Goal: Task Accomplishment & Management: Use online tool/utility

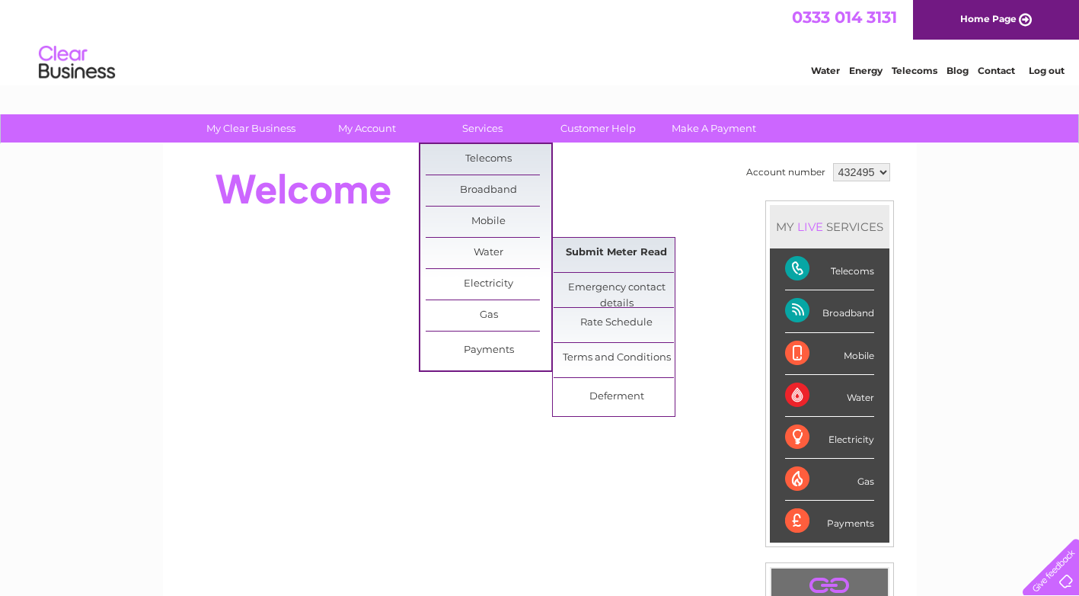
click at [589, 254] on link "Submit Meter Read" at bounding box center [617, 253] width 126 height 30
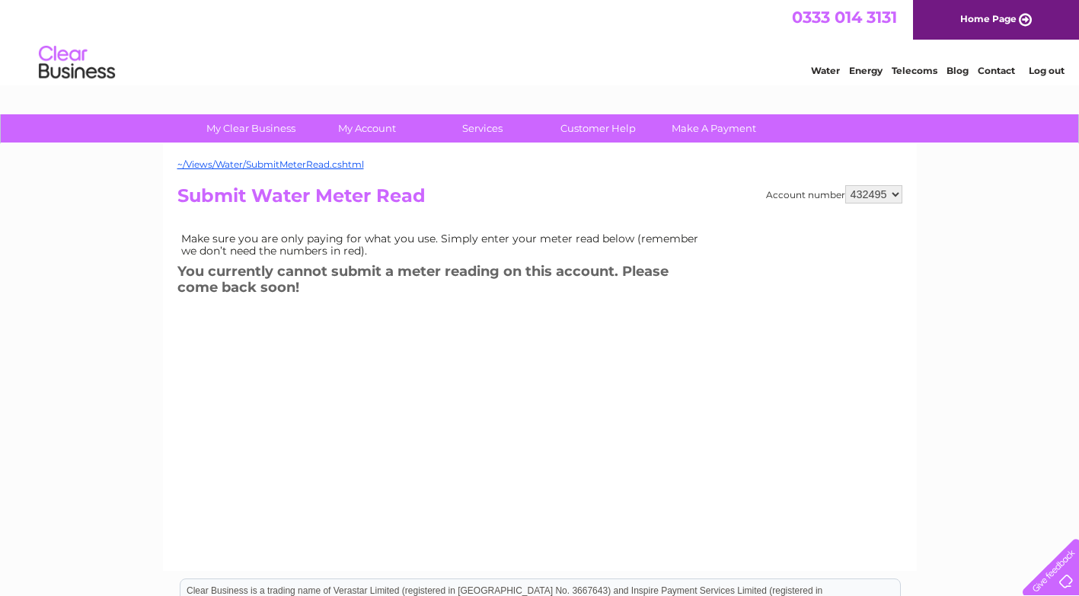
click at [896, 193] on select "432495 919207" at bounding box center [873, 194] width 57 height 18
select select "919207"
click at [845, 185] on select "432495 919207" at bounding box center [873, 194] width 57 height 18
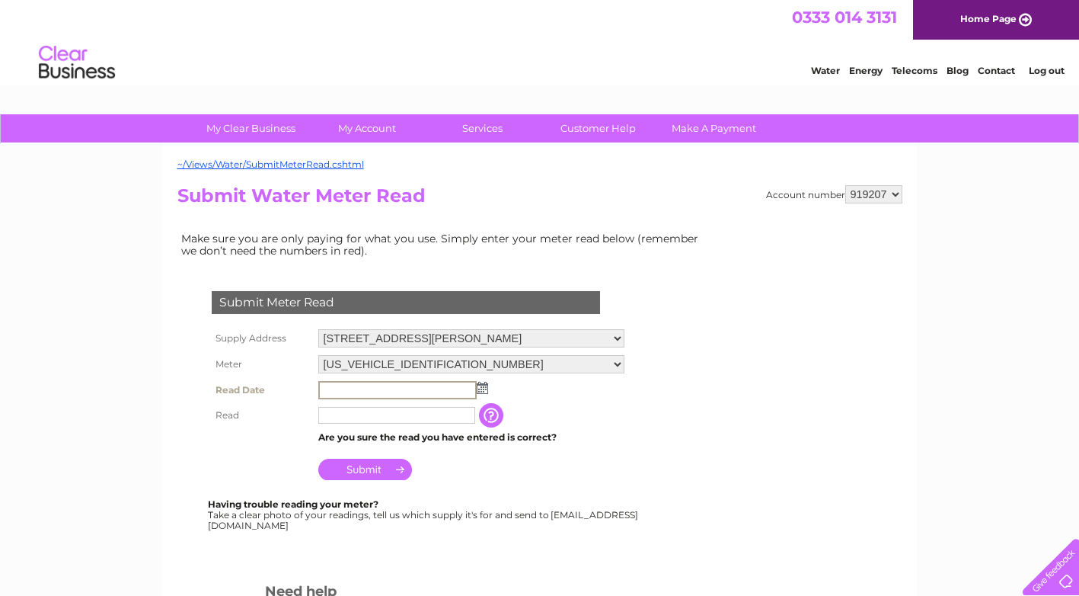
click at [382, 385] on input "text" at bounding box center [397, 390] width 158 height 18
click at [486, 385] on img at bounding box center [480, 387] width 11 height 12
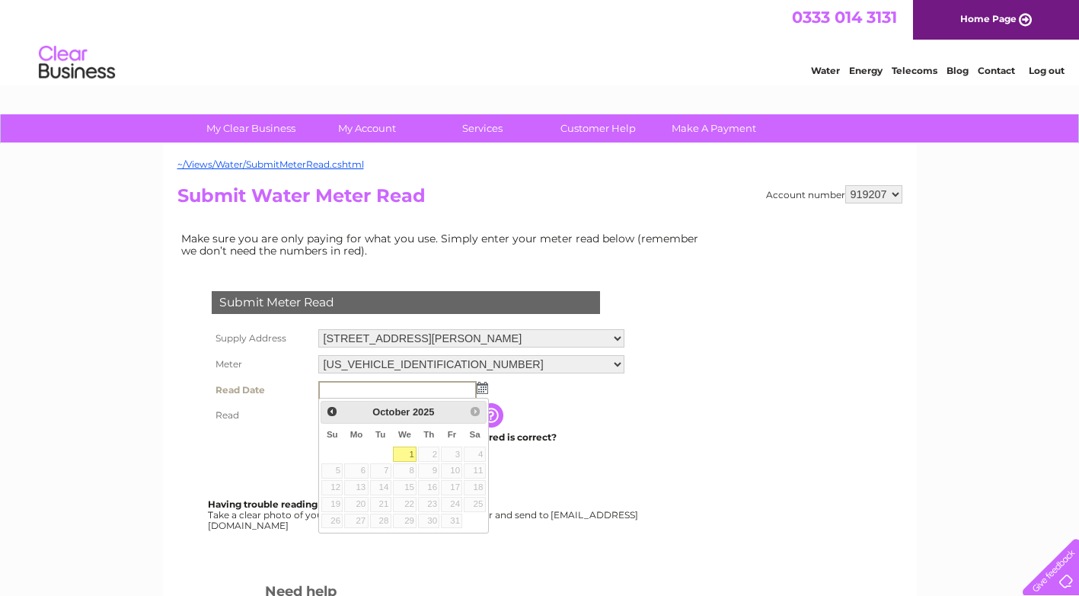
click at [408, 453] on link "1" at bounding box center [405, 453] width 24 height 15
type input "2025/10/01"
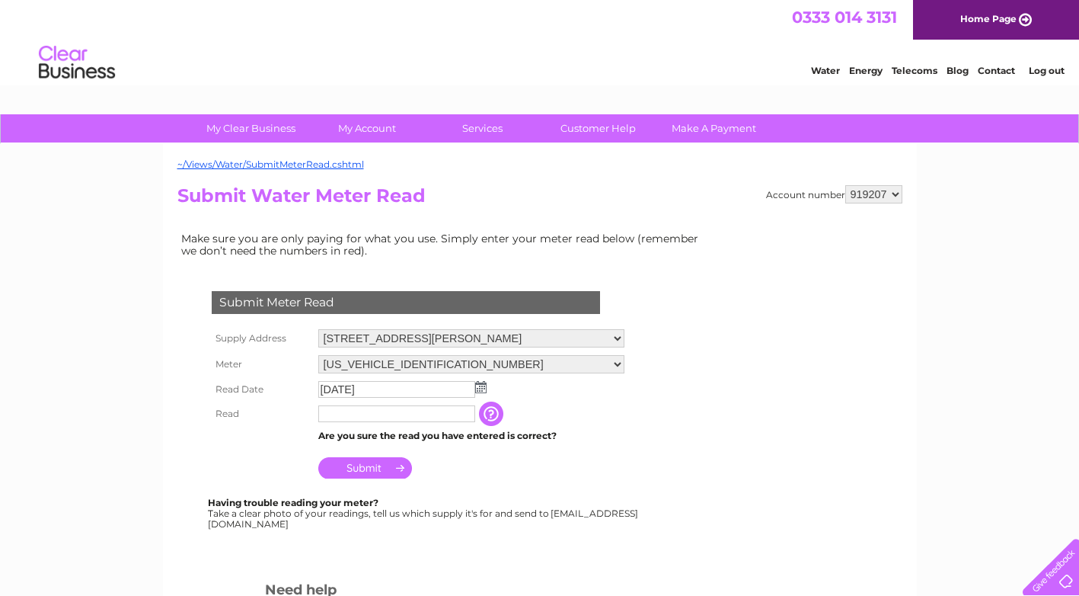
click at [377, 414] on input "text" at bounding box center [396, 413] width 157 height 17
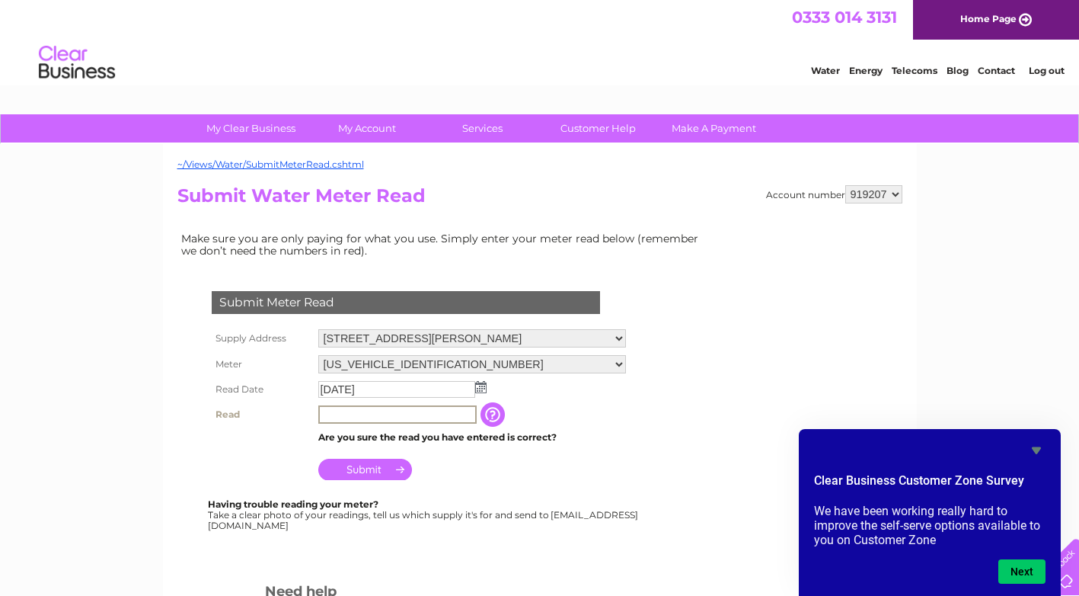
click at [392, 408] on input "text" at bounding box center [397, 414] width 158 height 18
type input "00083"
click at [357, 465] on input "Submit" at bounding box center [365, 467] width 94 height 21
